Goal: Navigation & Orientation: Find specific page/section

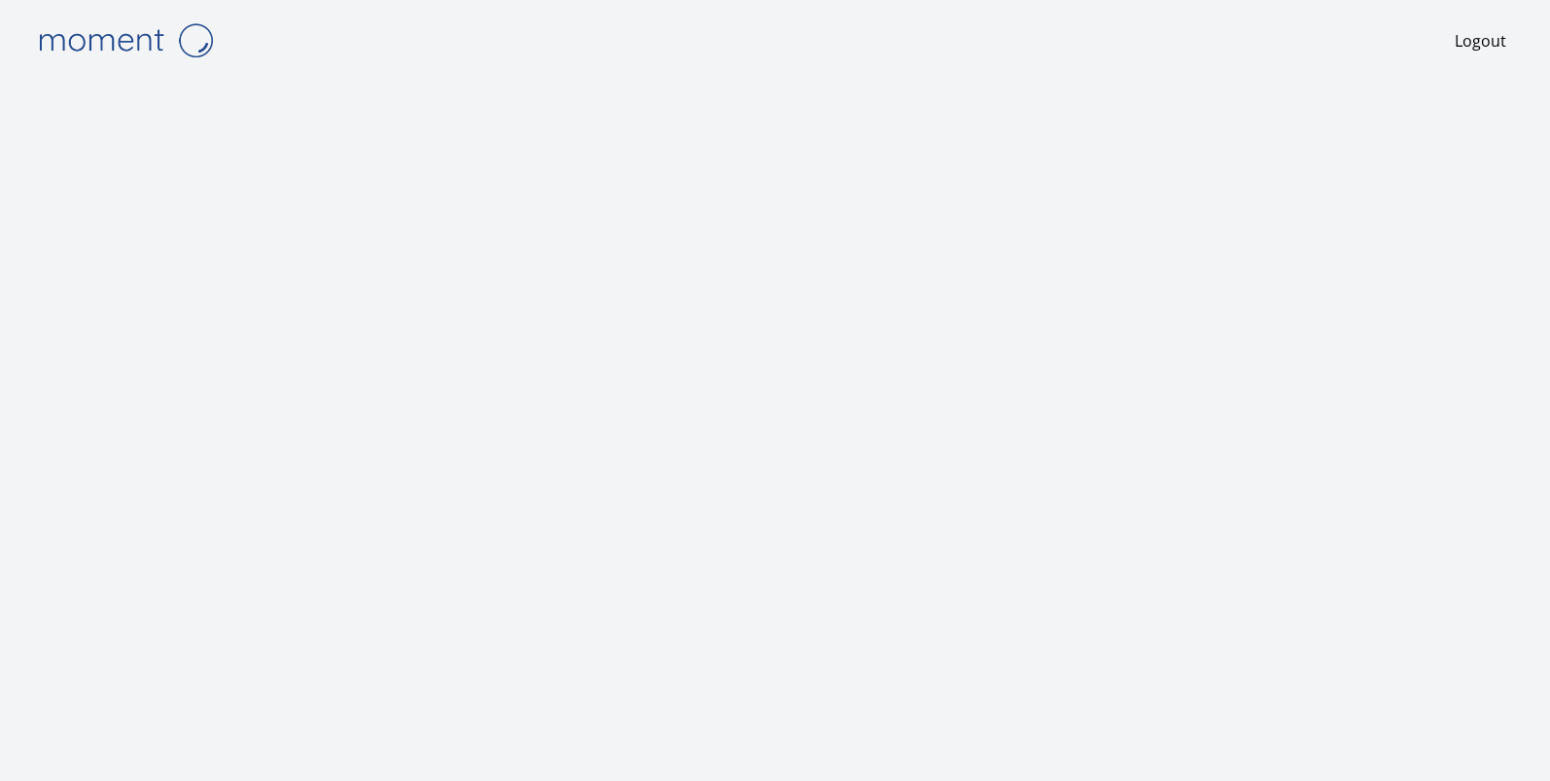
scroll to position [1, 0]
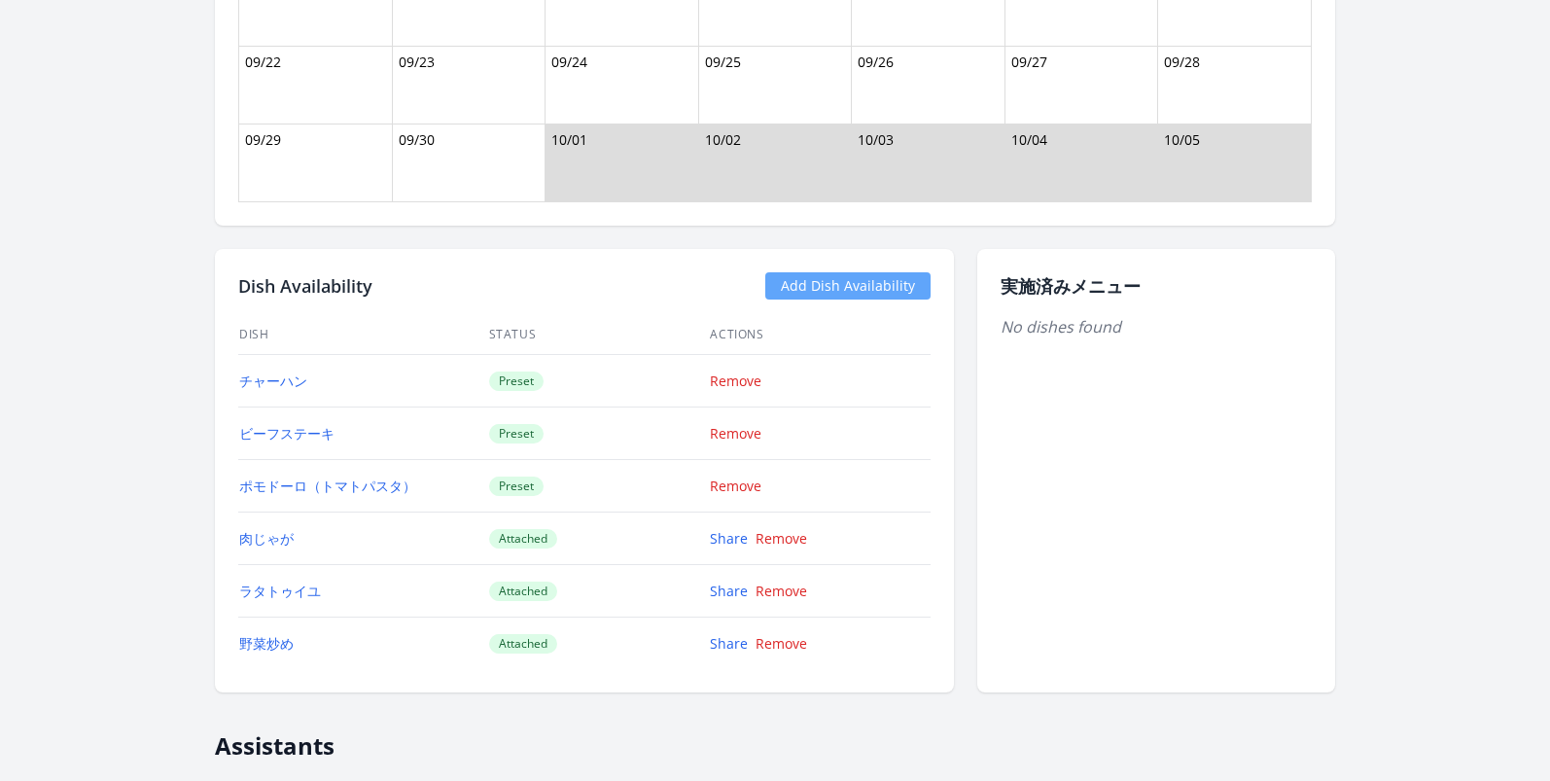
scroll to position [2073, 0]
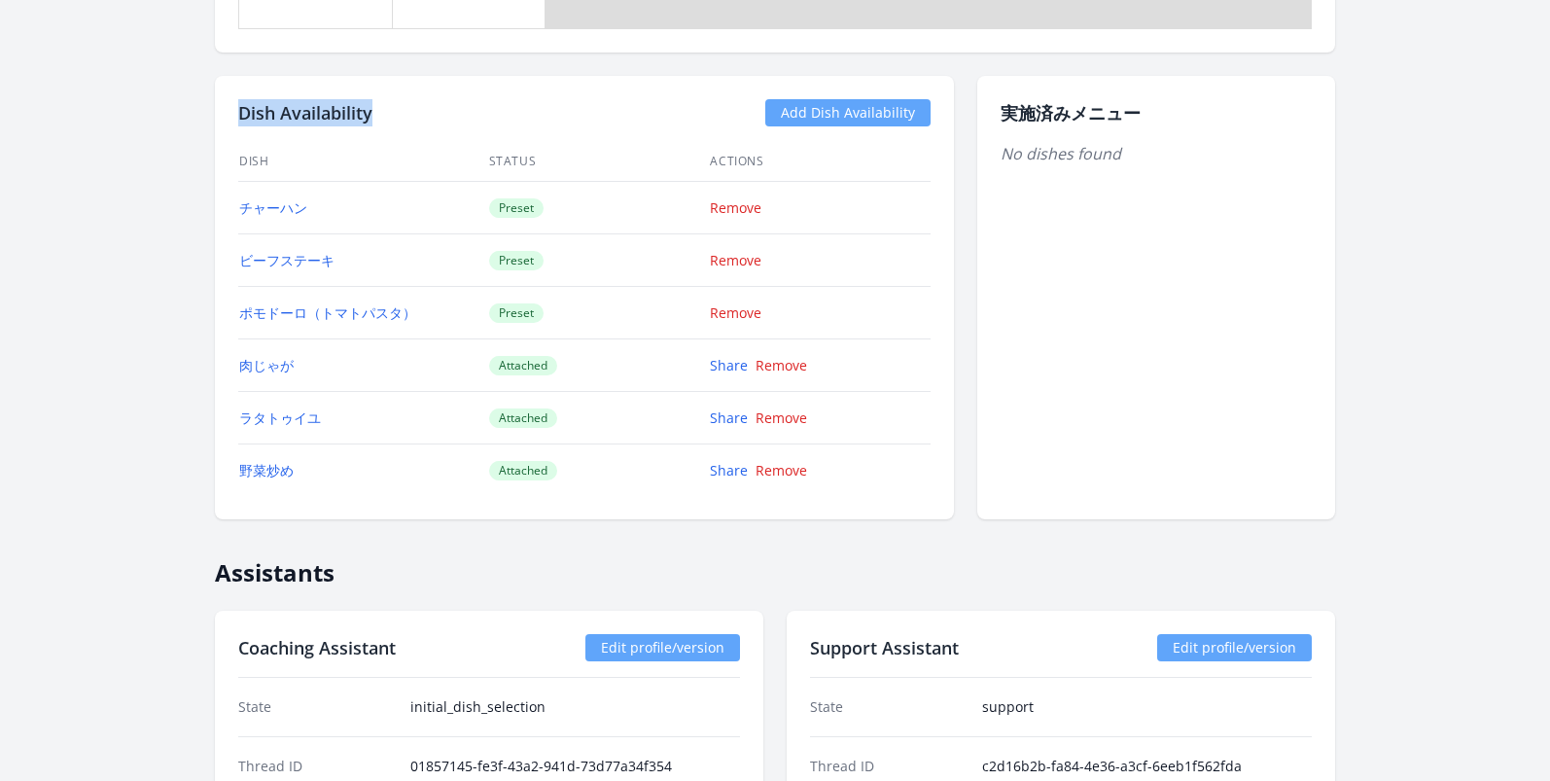
drag, startPoint x: 378, startPoint y: 112, endPoint x: 229, endPoint y: 106, distance: 149.9
click at [230, 106] on div "Dish Availability Add Dish Availability Dish Status Actions チャーハン Preset Remove…" at bounding box center [584, 297] width 739 height 443
copy h2 "Dish Availability"
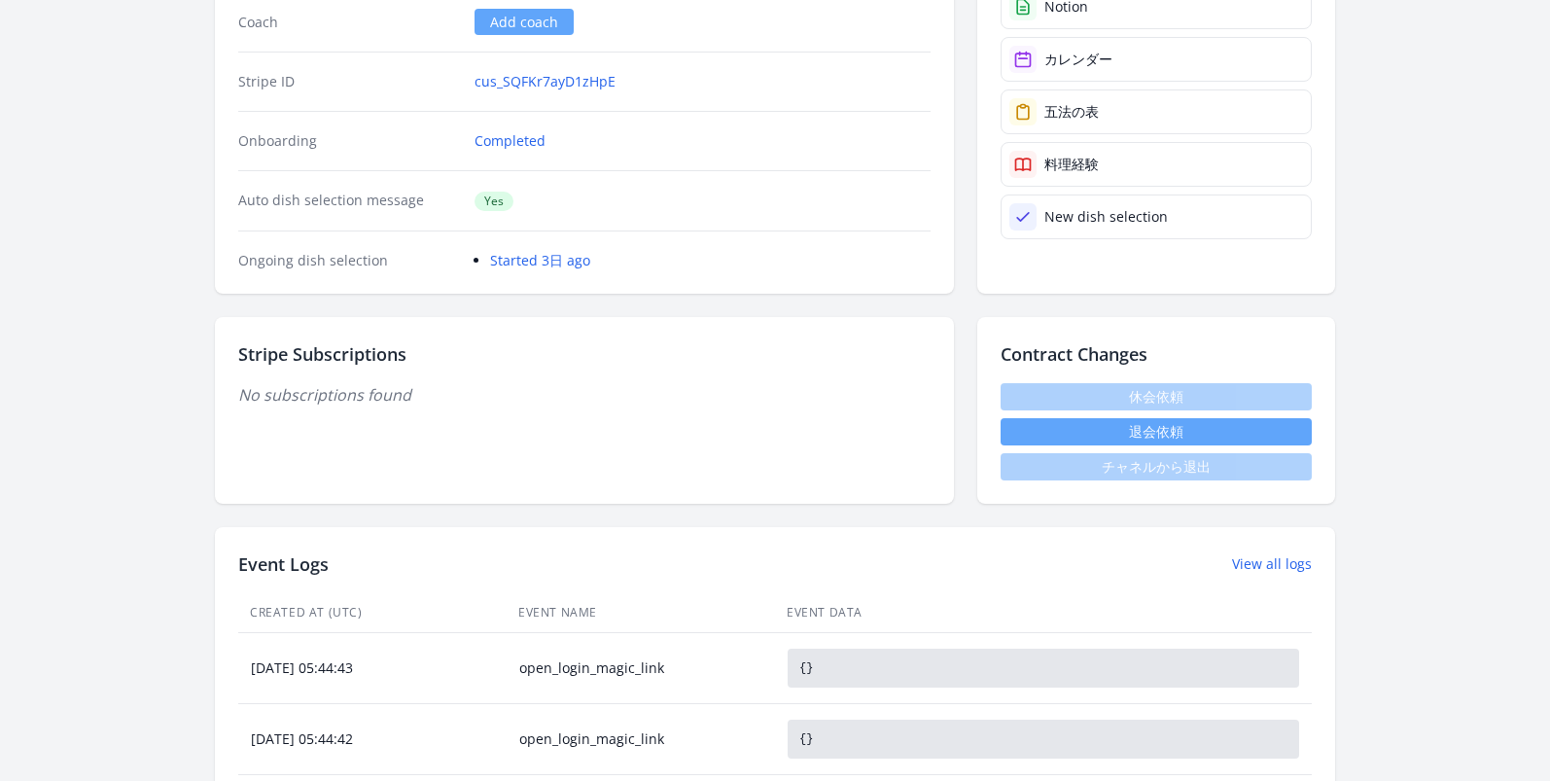
scroll to position [0, 0]
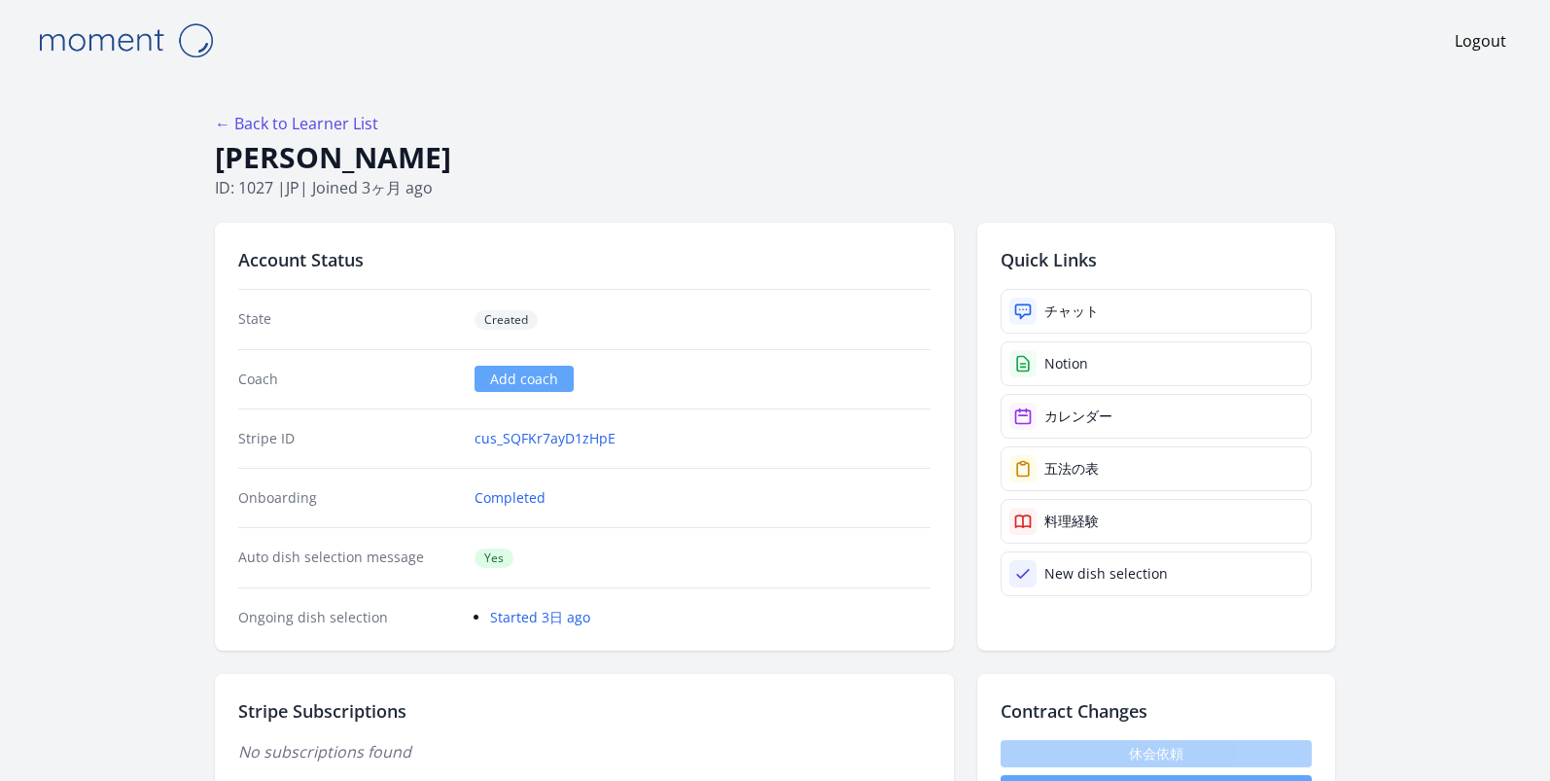
drag, startPoint x: 472, startPoint y: 152, endPoint x: 222, endPoint y: 154, distance: 249.9
click at [222, 154] on h1 "Wakako Machiya" at bounding box center [775, 157] width 1120 height 37
copy h1 "Wakako Machiya"
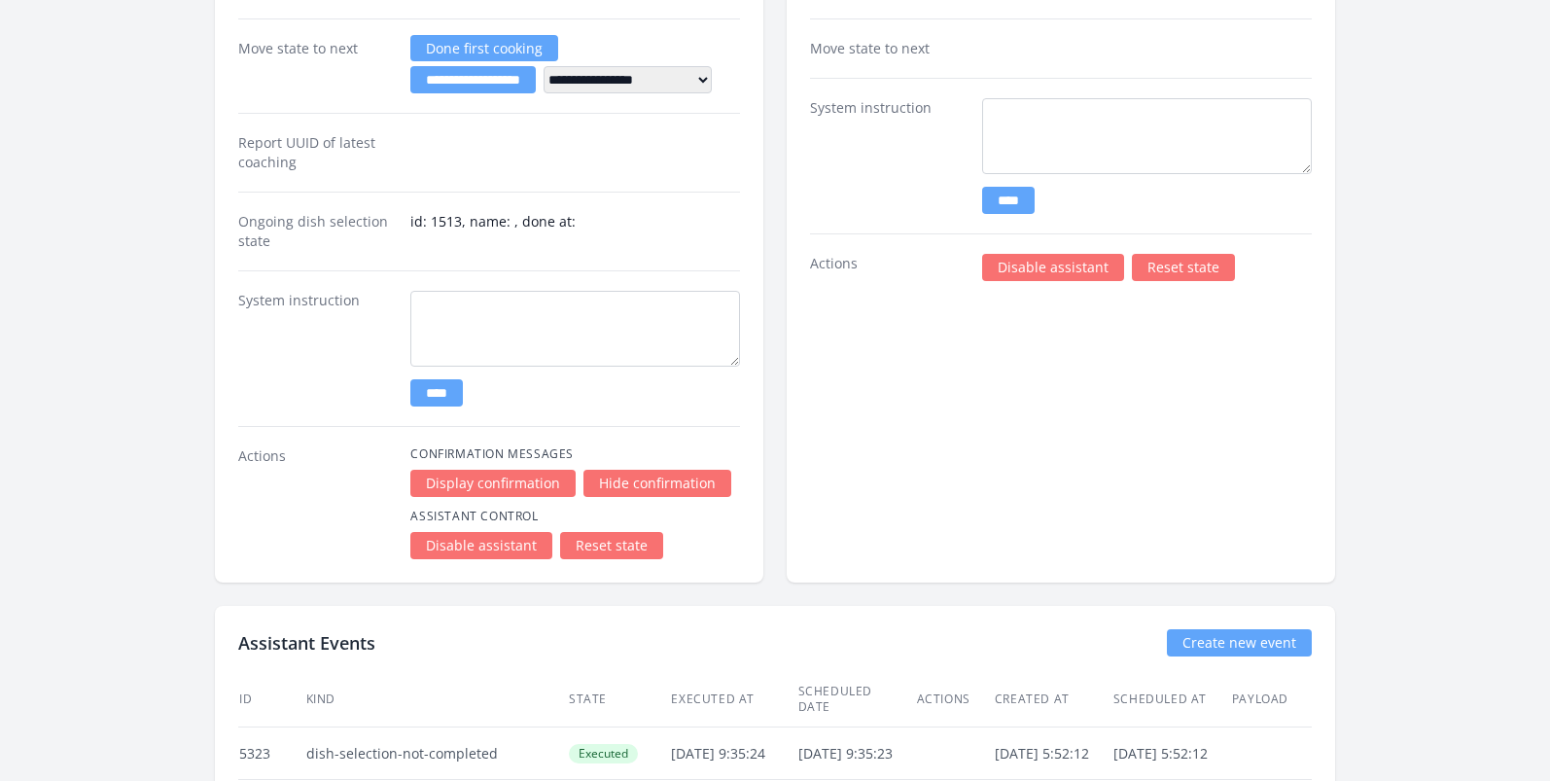
scroll to position [3264, 0]
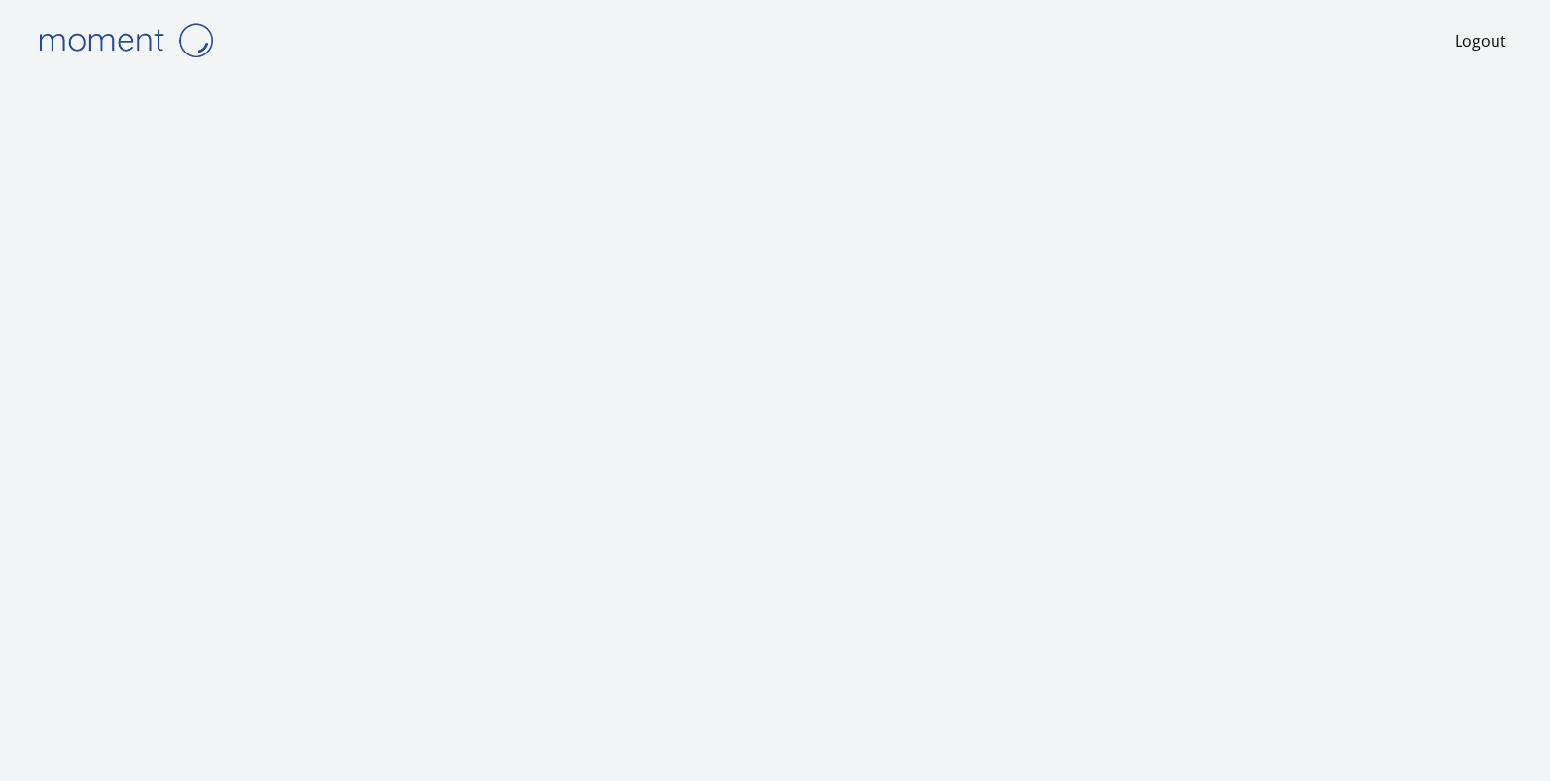
scroll to position [1, 0]
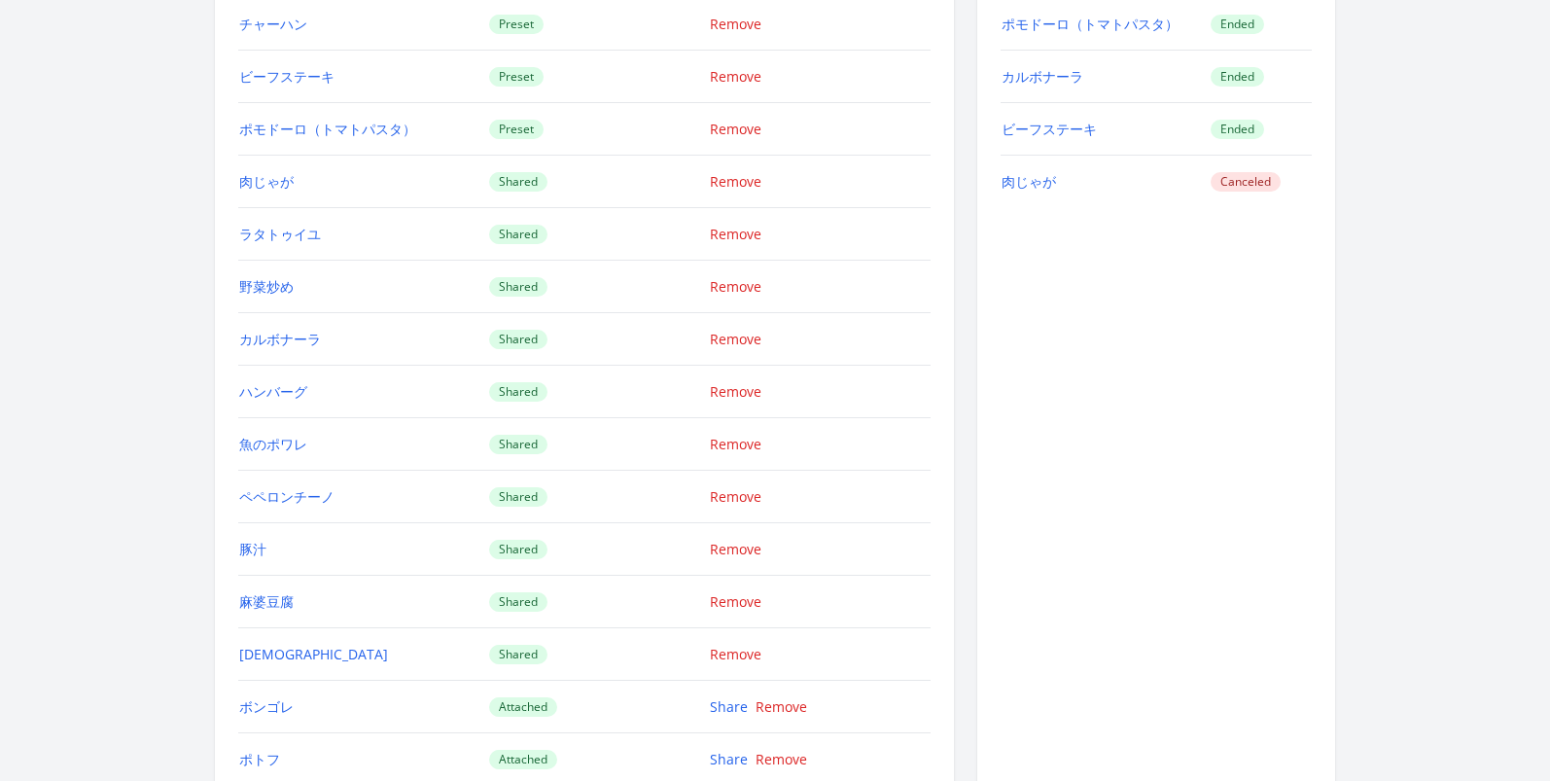
scroll to position [1929, 0]
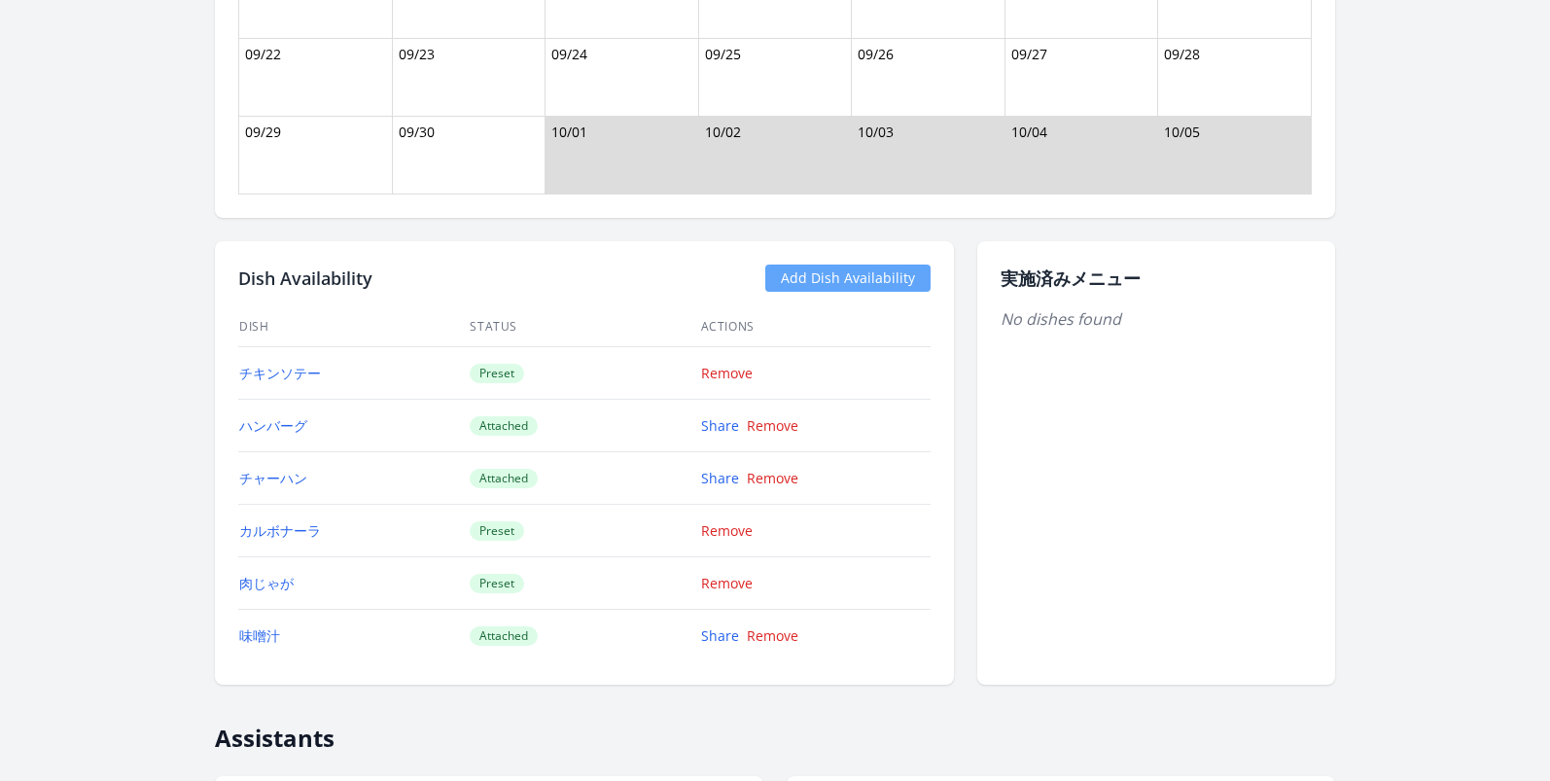
scroll to position [1950, 0]
